Goal: Information Seeking & Learning: Learn about a topic

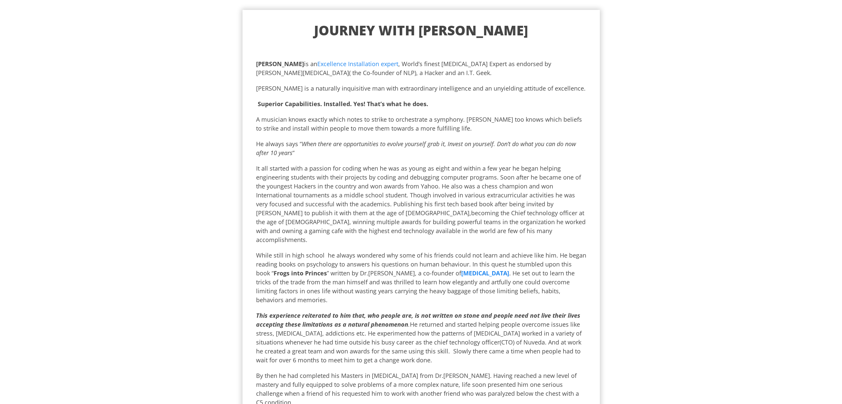
click at [304, 75] on p "Antano Solar John is an Excellence Installation expert , World’s finest Neuro L…" at bounding box center [421, 69] width 330 height 18
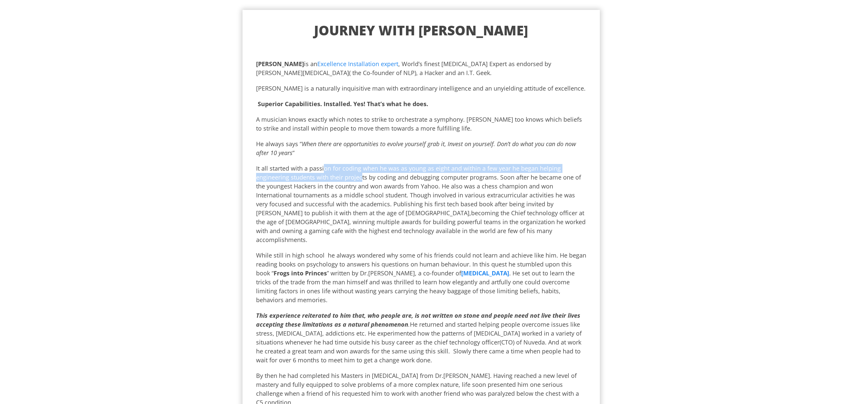
drag, startPoint x: 320, startPoint y: 169, endPoint x: 359, endPoint y: 175, distance: 39.6
click at [359, 175] on p "It all started with a passion for coding when he was as young as eight and with…" at bounding box center [421, 204] width 330 height 80
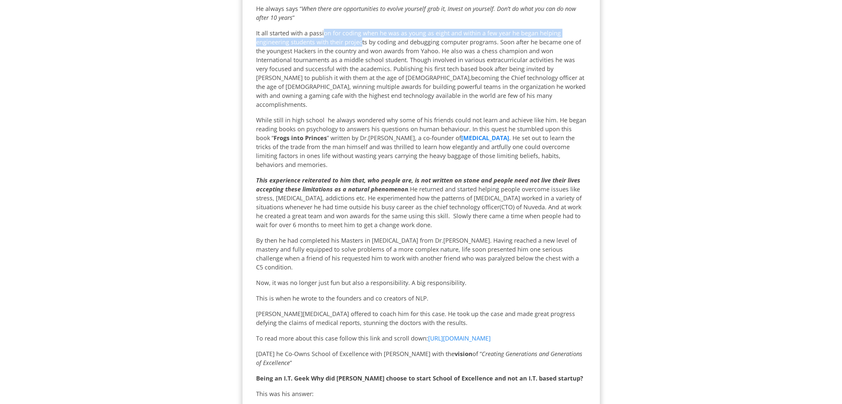
scroll to position [446, 0]
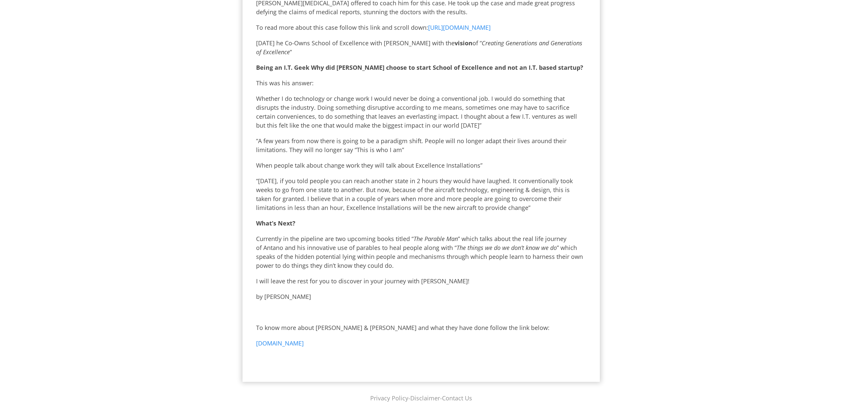
click at [279, 339] on link "www.antanoharini.com" at bounding box center [280, 343] width 48 height 8
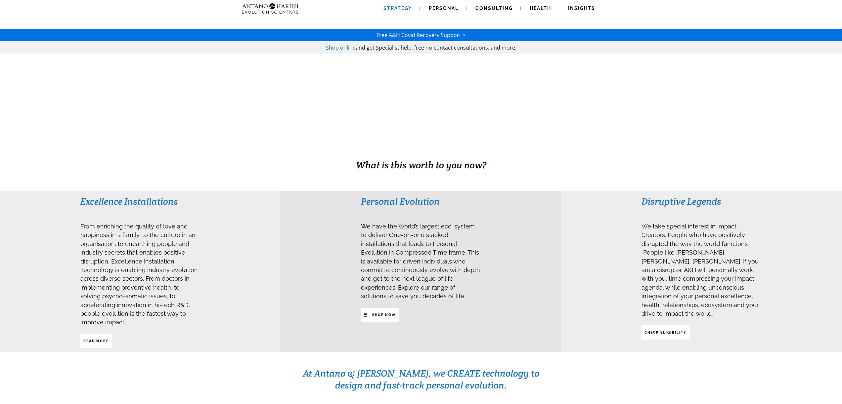
click at [397, 6] on span "Strategy" at bounding box center [397, 8] width 28 height 5
